Goal: Task Accomplishment & Management: Manage account settings

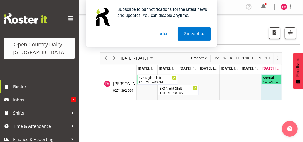
click at [165, 33] on button "Later" at bounding box center [163, 33] width 24 height 13
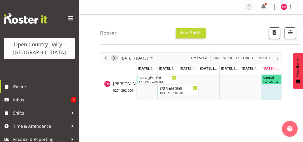
click at [114, 57] on span "Next" at bounding box center [114, 58] width 6 height 7
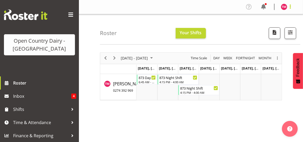
click at [291, 6] on span at bounding box center [290, 6] width 6 height 6
click at [258, 15] on link "Profile" at bounding box center [268, 17] width 50 height 9
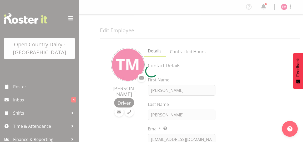
select select "TimelineWeek"
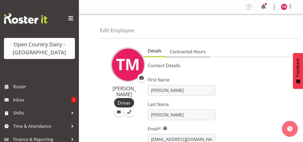
click at [187, 51] on span "Contracted Hours" at bounding box center [188, 51] width 36 height 6
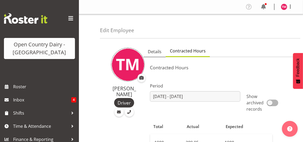
click at [155, 49] on span "Details" at bounding box center [155, 51] width 14 height 6
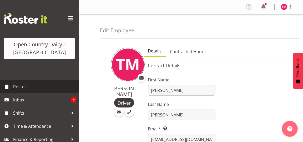
click at [24, 88] on span "Roster" at bounding box center [44, 87] width 63 height 8
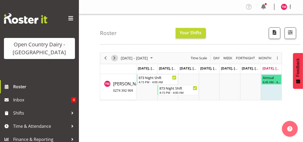
click at [113, 58] on span "Next" at bounding box center [114, 58] width 6 height 7
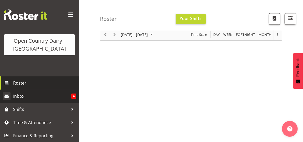
scroll to position [79, 0]
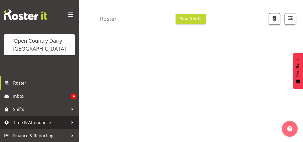
click at [47, 123] on span "Time & Attendance" at bounding box center [40, 122] width 55 height 8
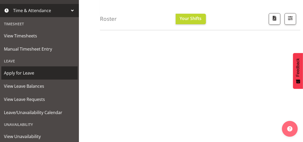
scroll to position [144, 0]
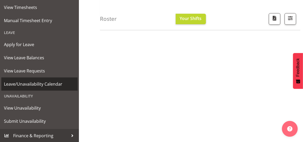
click at [32, 83] on span "Leave/Unavailability Calendar" at bounding box center [39, 84] width 71 height 8
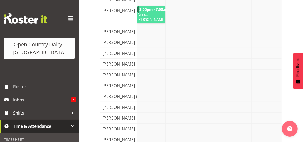
scroll to position [26, 0]
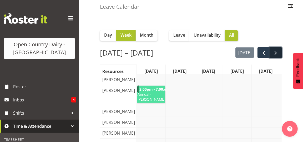
click at [278, 51] on span "next" at bounding box center [276, 53] width 6 height 6
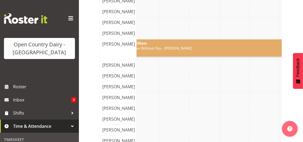
scroll to position [502, 0]
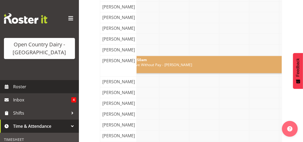
click at [22, 88] on span "Roster" at bounding box center [44, 87] width 63 height 8
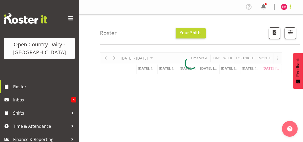
click at [291, 7] on span at bounding box center [290, 6] width 6 height 6
click at [260, 27] on link "Log Out" at bounding box center [268, 27] width 50 height 9
